Goal: Task Accomplishment & Management: Manage account settings

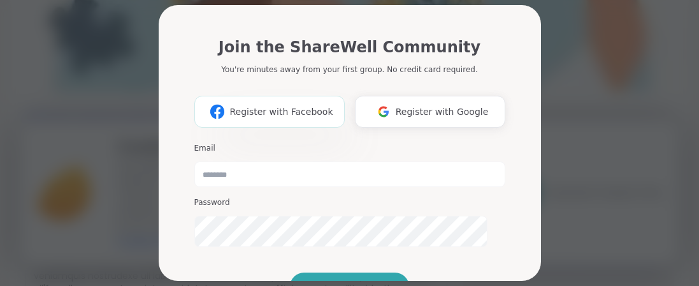
click at [295, 119] on span "Register with Facebook" at bounding box center [280, 111] width 103 height 13
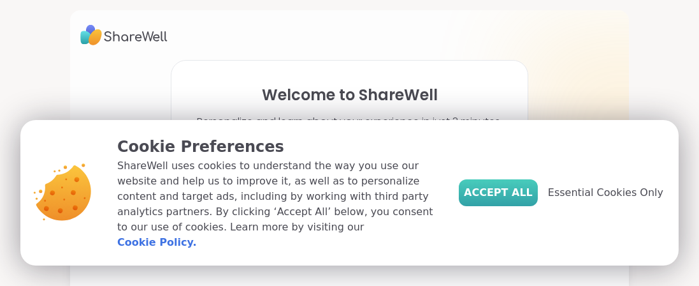
click at [484, 185] on span "Accept All" at bounding box center [498, 192] width 69 height 15
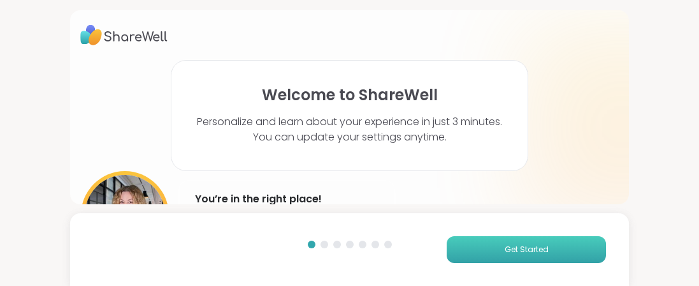
click at [537, 252] on button "Get Started" at bounding box center [526, 249] width 159 height 27
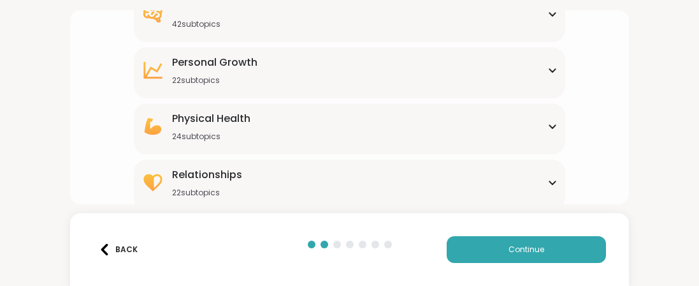
scroll to position [304, 0]
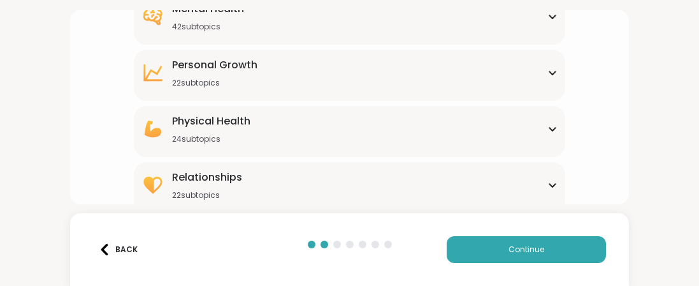
click at [549, 32] on div "Mental Health 42 subtopics" at bounding box center [350, 16] width 416 height 31
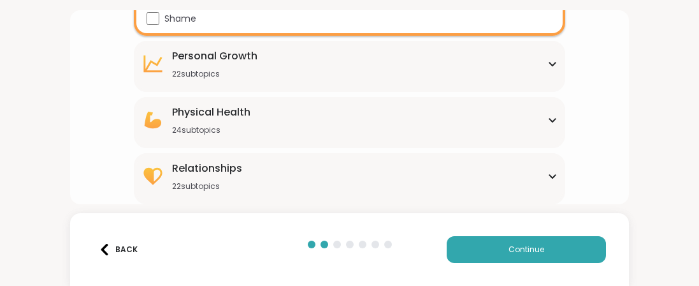
scroll to position [1083, 0]
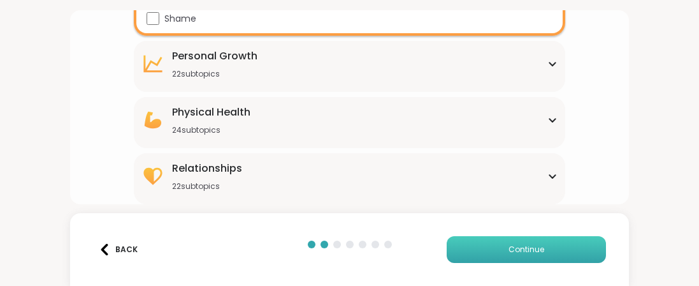
click at [520, 251] on button "Continue" at bounding box center [526, 249] width 159 height 27
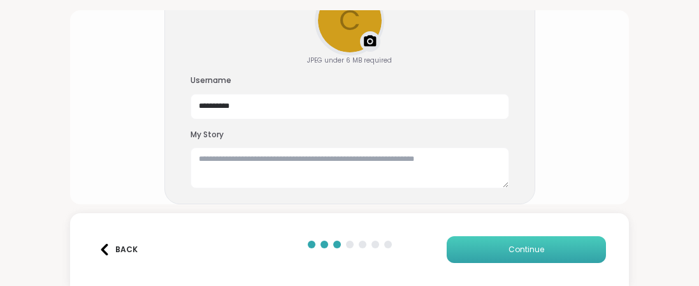
click at [483, 247] on button "Continue" at bounding box center [526, 249] width 159 height 27
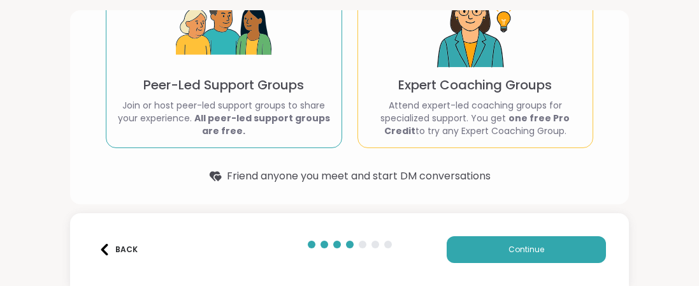
scroll to position [119, 0]
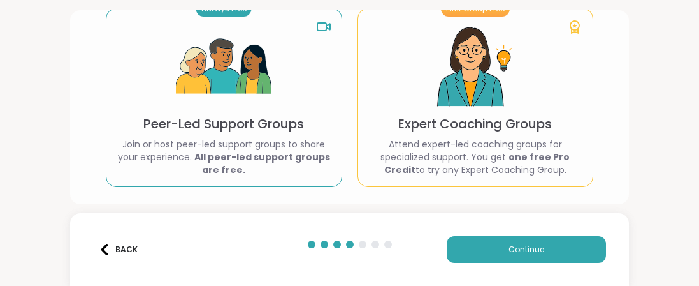
click at [237, 115] on img at bounding box center [224, 67] width 96 height 96
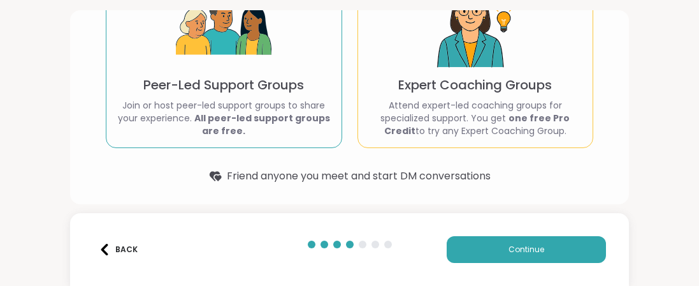
scroll to position [261, 0]
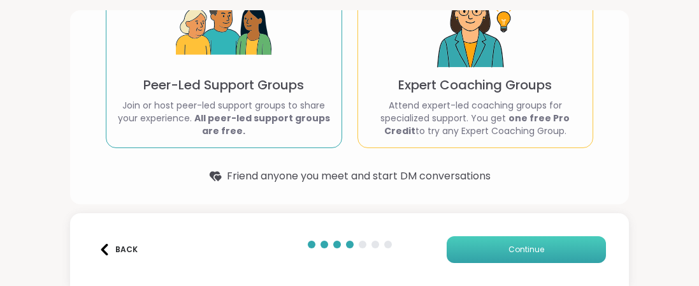
click at [527, 244] on span "Continue" at bounding box center [527, 249] width 36 height 11
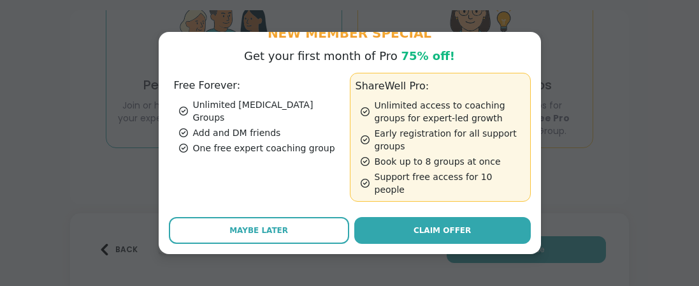
scroll to position [124, 0]
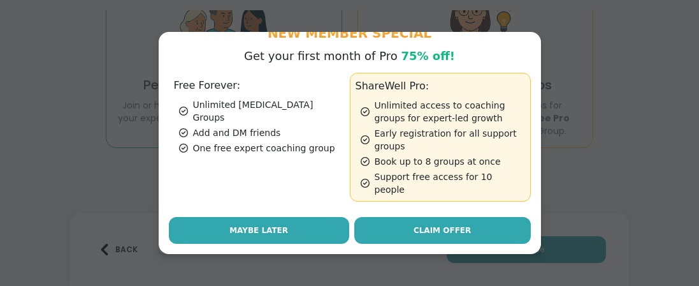
click at [280, 233] on span "Maybe Later" at bounding box center [258, 229] width 59 height 11
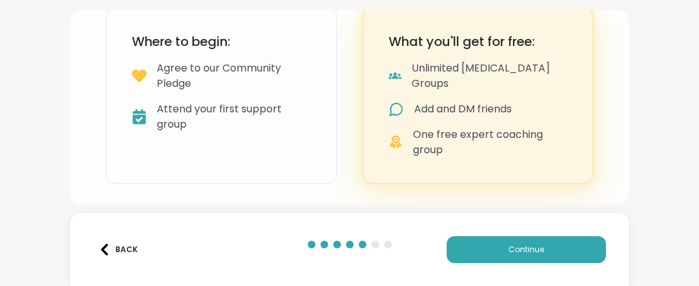
scroll to position [248, 0]
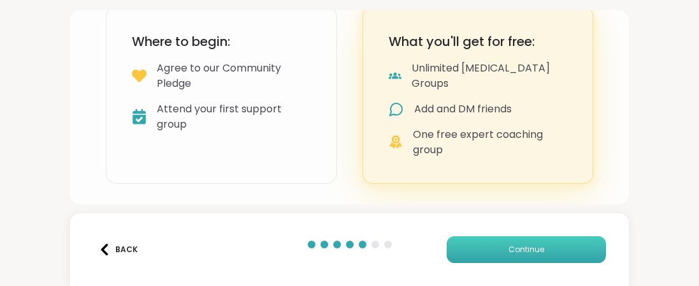
click at [525, 244] on span "Continue" at bounding box center [527, 249] width 36 height 11
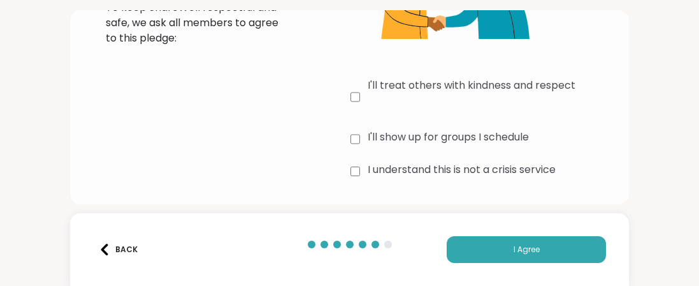
scroll to position [205, 0]
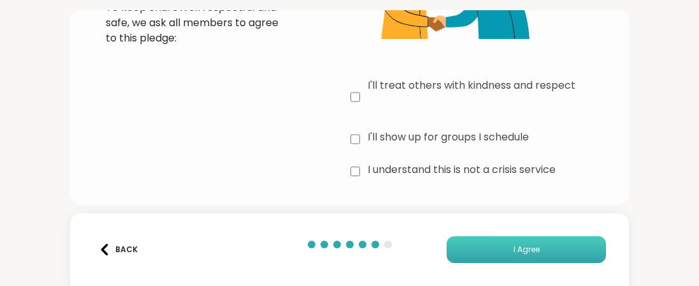
click at [514, 245] on span "I Agree" at bounding box center [527, 249] width 26 height 11
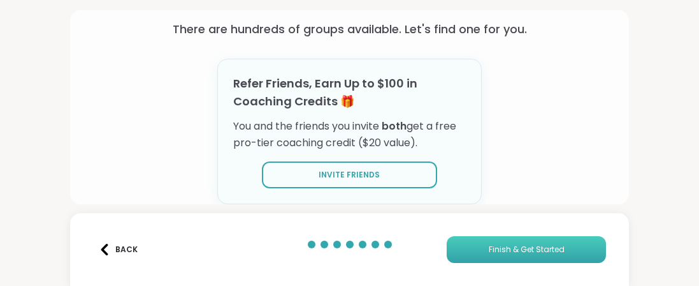
click at [517, 249] on span "Finish & Get Started" at bounding box center [527, 249] width 76 height 11
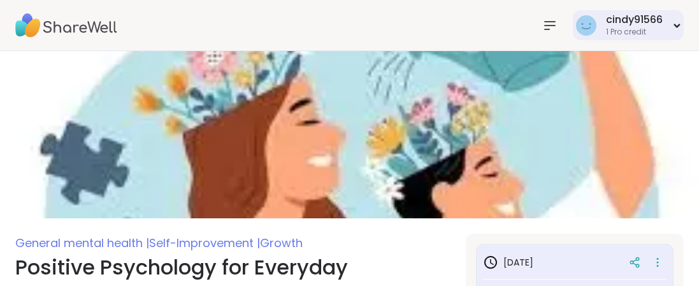
click at [676, 25] on icon at bounding box center [677, 25] width 8 height 5
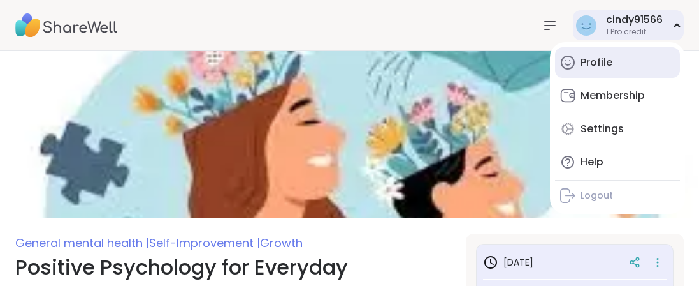
click at [631, 61] on link "Profile" at bounding box center [617, 62] width 125 height 31
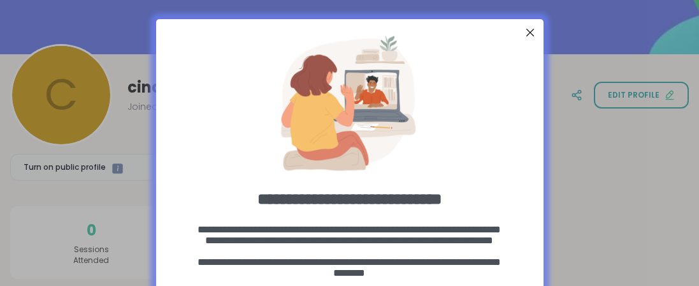
click at [531, 33] on div "Close Step" at bounding box center [529, 32] width 17 height 17
